Goal: Find specific page/section: Find specific page/section

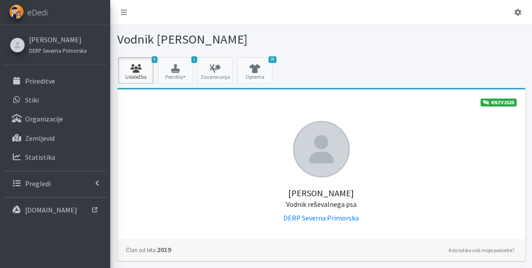
click at [141, 82] on link "9 Udeležba" at bounding box center [135, 70] width 35 height 26
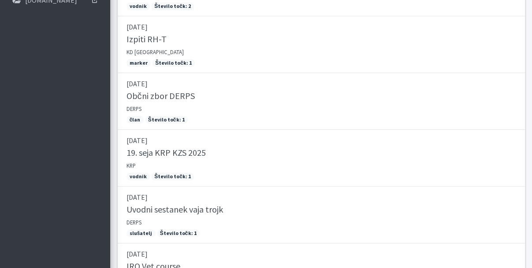
scroll to position [443, 0]
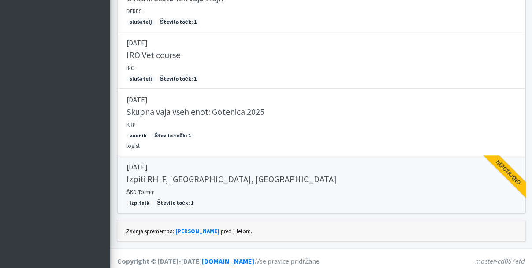
click at [238, 168] on link "06.09.2025 Izpiti RH-F, FL, MT ŠKD Tolmin izpitnik Število točk: 1 Nepotrjeno" at bounding box center [321, 184] width 408 height 57
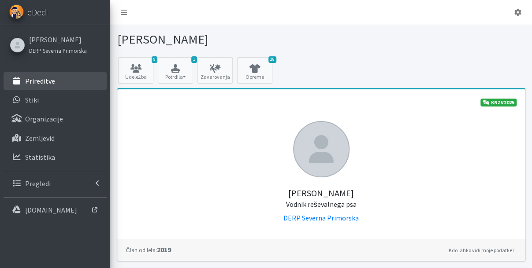
click at [48, 74] on link "Prireditve" at bounding box center [55, 81] width 103 height 18
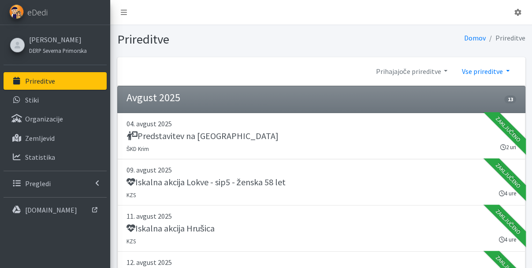
click at [501, 71] on link "Vse prireditve" at bounding box center [485, 72] width 62 height 18
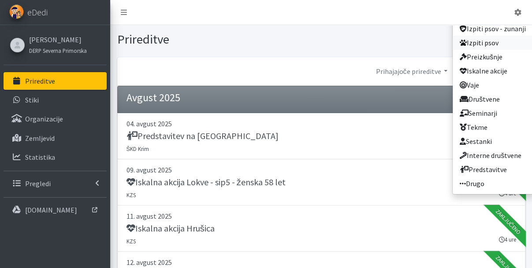
click at [480, 45] on link "Izpiti psov" at bounding box center [493, 43] width 80 height 14
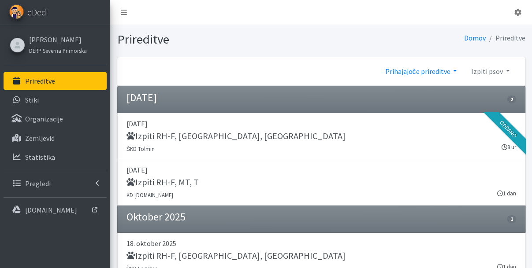
click at [441, 72] on link "Prihajajoče prireditve" at bounding box center [421, 72] width 86 height 18
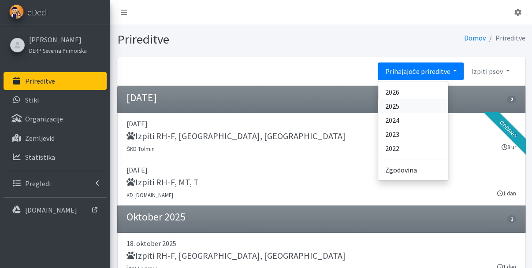
click at [419, 107] on link "2025" at bounding box center [413, 106] width 70 height 14
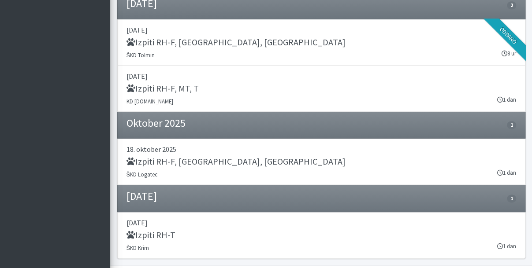
scroll to position [454, 0]
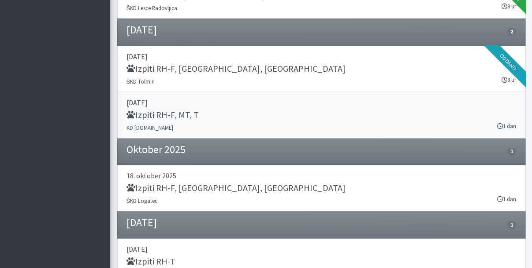
click at [174, 120] on link "27. september 2025 Izpiti RH-F, MT, T KD SAR.SI 1 dan" at bounding box center [321, 115] width 408 height 46
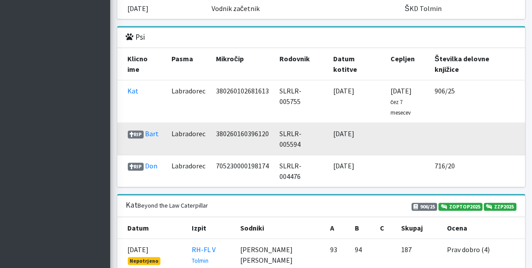
scroll to position [1047, 0]
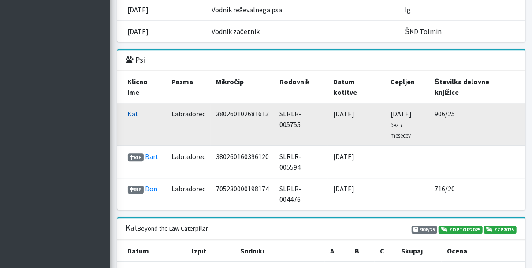
click at [133, 109] on link "Kat" at bounding box center [133, 113] width 11 height 9
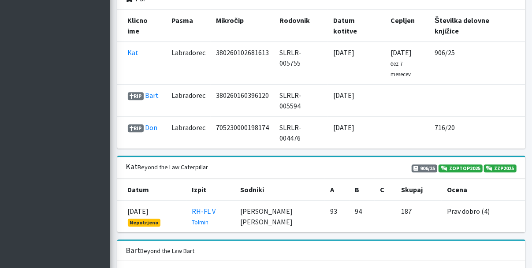
scroll to position [1139, 0]
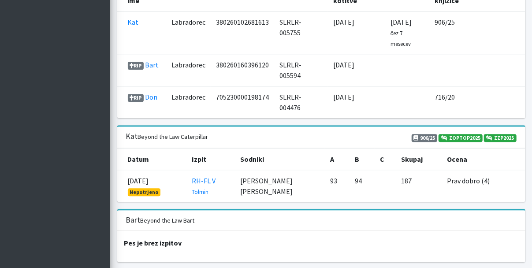
click at [424, 134] on span "906/25" at bounding box center [425, 138] width 26 height 8
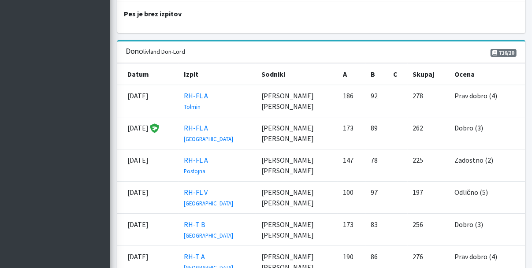
scroll to position [1322, 0]
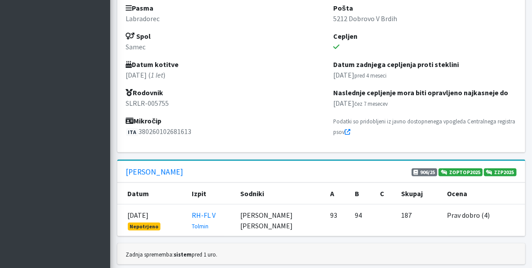
scroll to position [297, 0]
